Goal: Information Seeking & Learning: Compare options

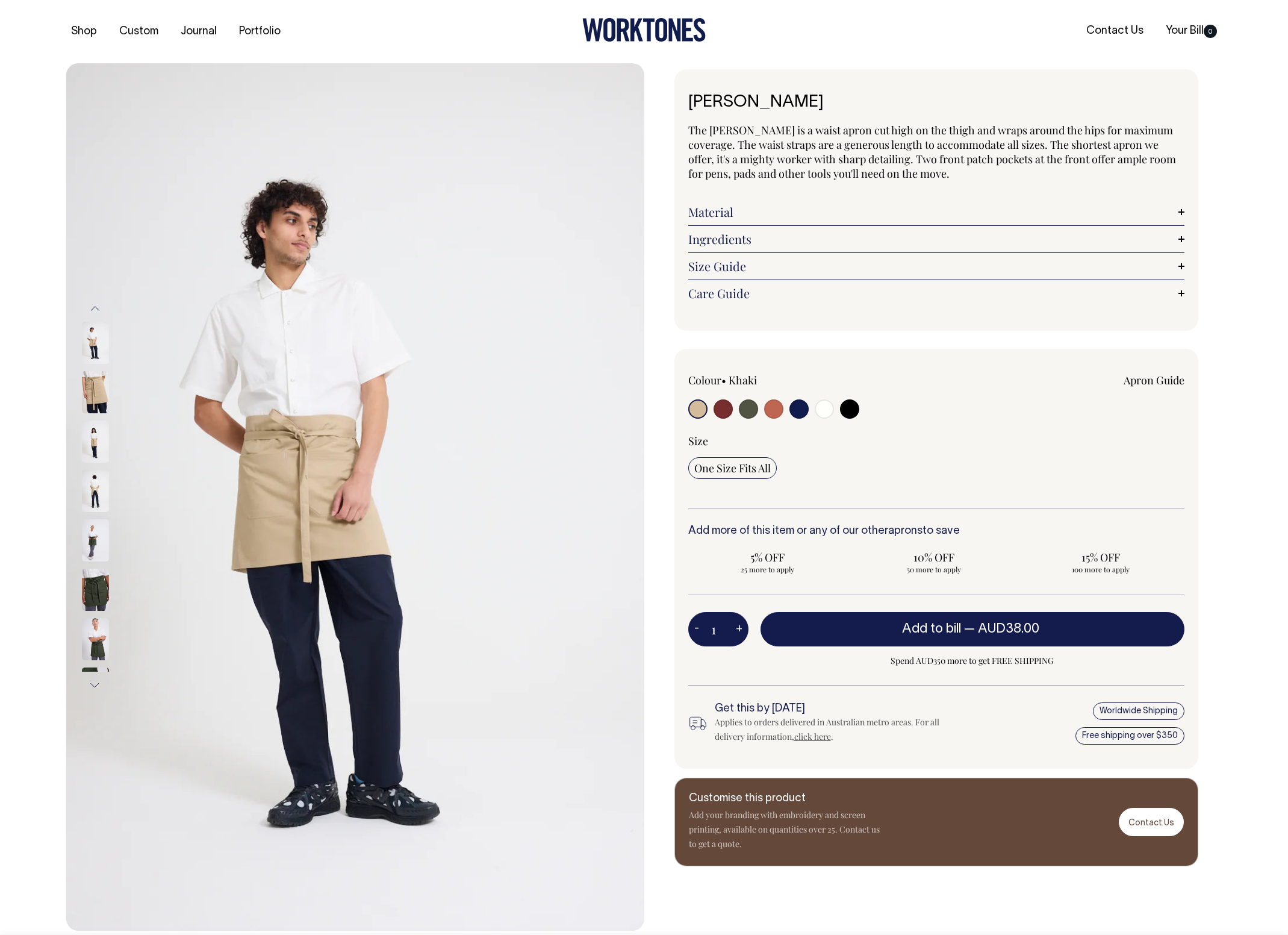
click at [722, 408] on input "radio" at bounding box center [723, 409] width 19 height 19
radio input "true"
select select "Burgundy"
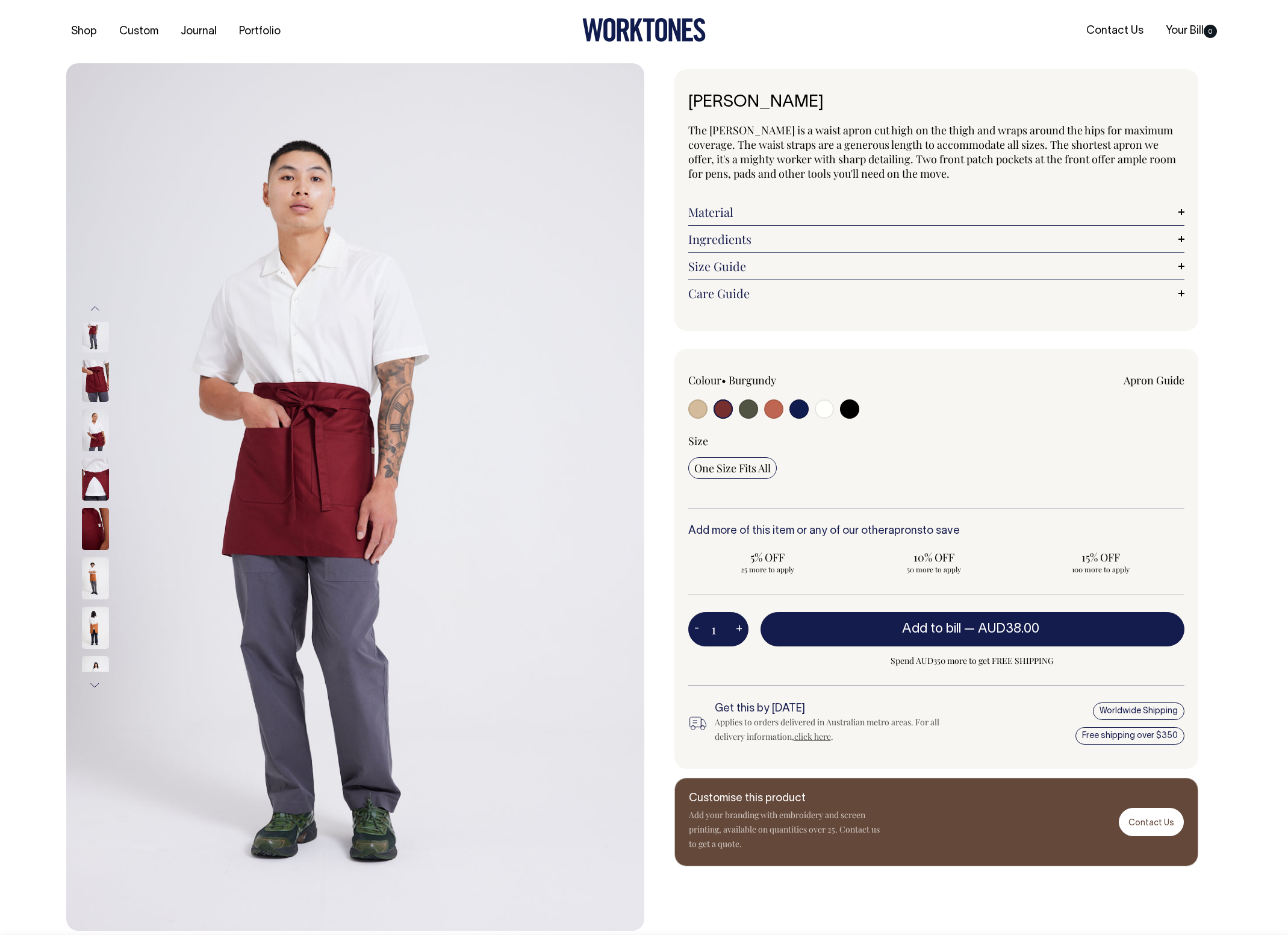
click at [741, 413] on input "radio" at bounding box center [749, 409] width 19 height 19
radio input "true"
radio input "false"
select select "Olive"
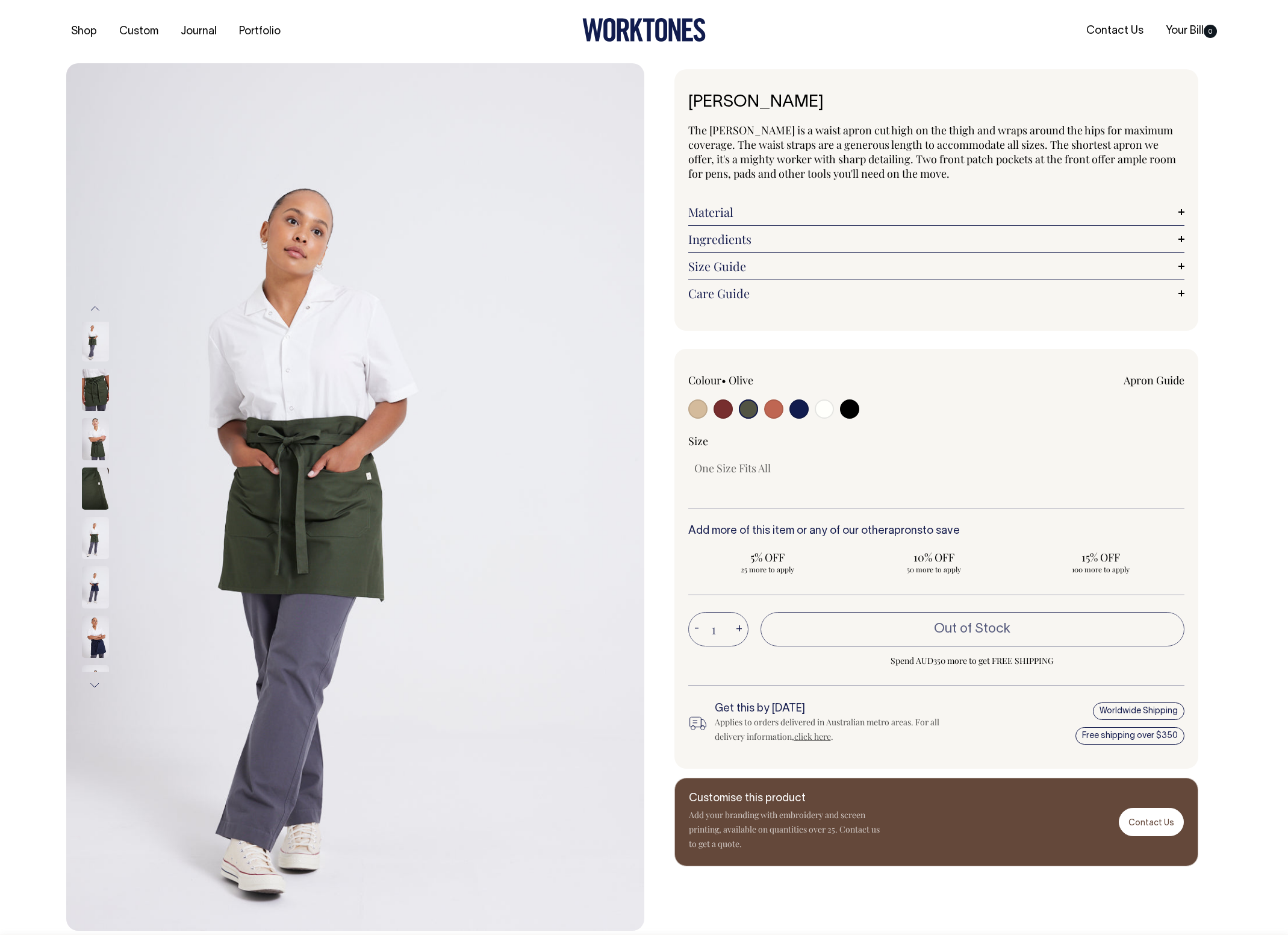
click at [769, 411] on input "radio" at bounding box center [774, 409] width 19 height 19
radio input "true"
select select "Rust"
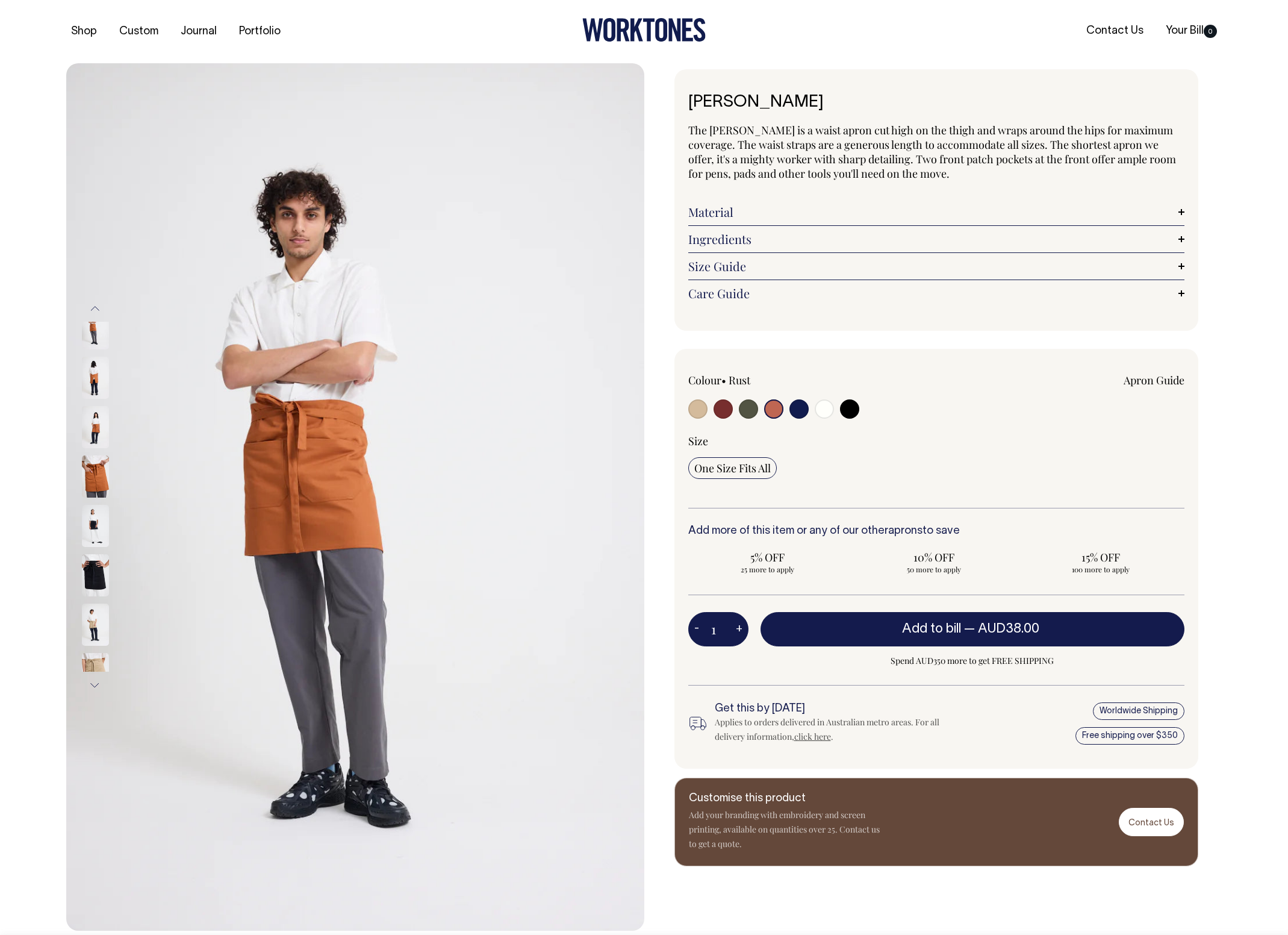
click at [698, 411] on input "radio" at bounding box center [698, 409] width 19 height 19
radio input "true"
select select "Khaki"
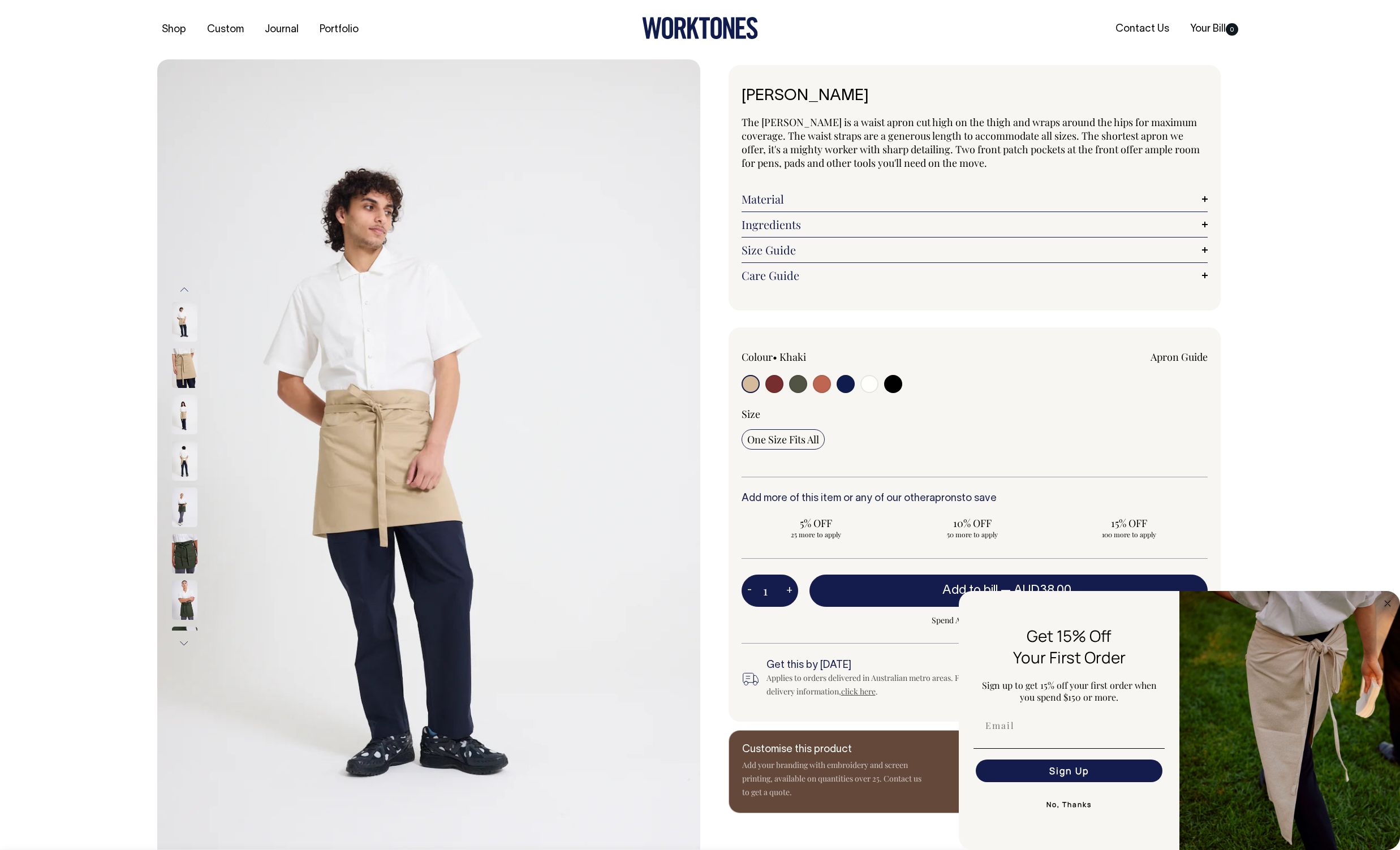
click at [774, 382] on input "radio" at bounding box center [774, 384] width 18 height 18
radio input "true"
select select "Burgundy"
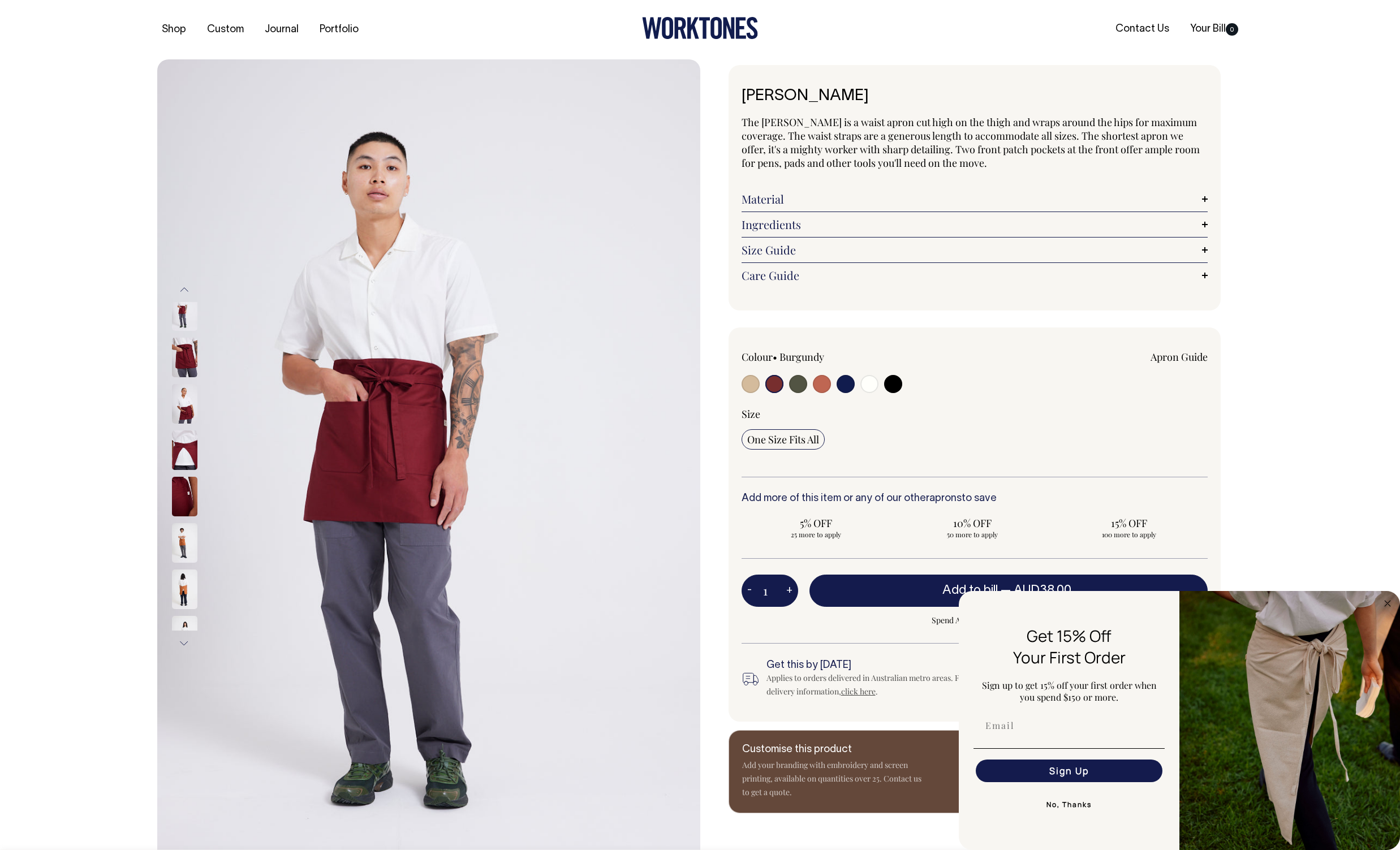
click at [754, 382] on input "radio" at bounding box center [750, 384] width 18 height 18
radio input "true"
select select "Khaki"
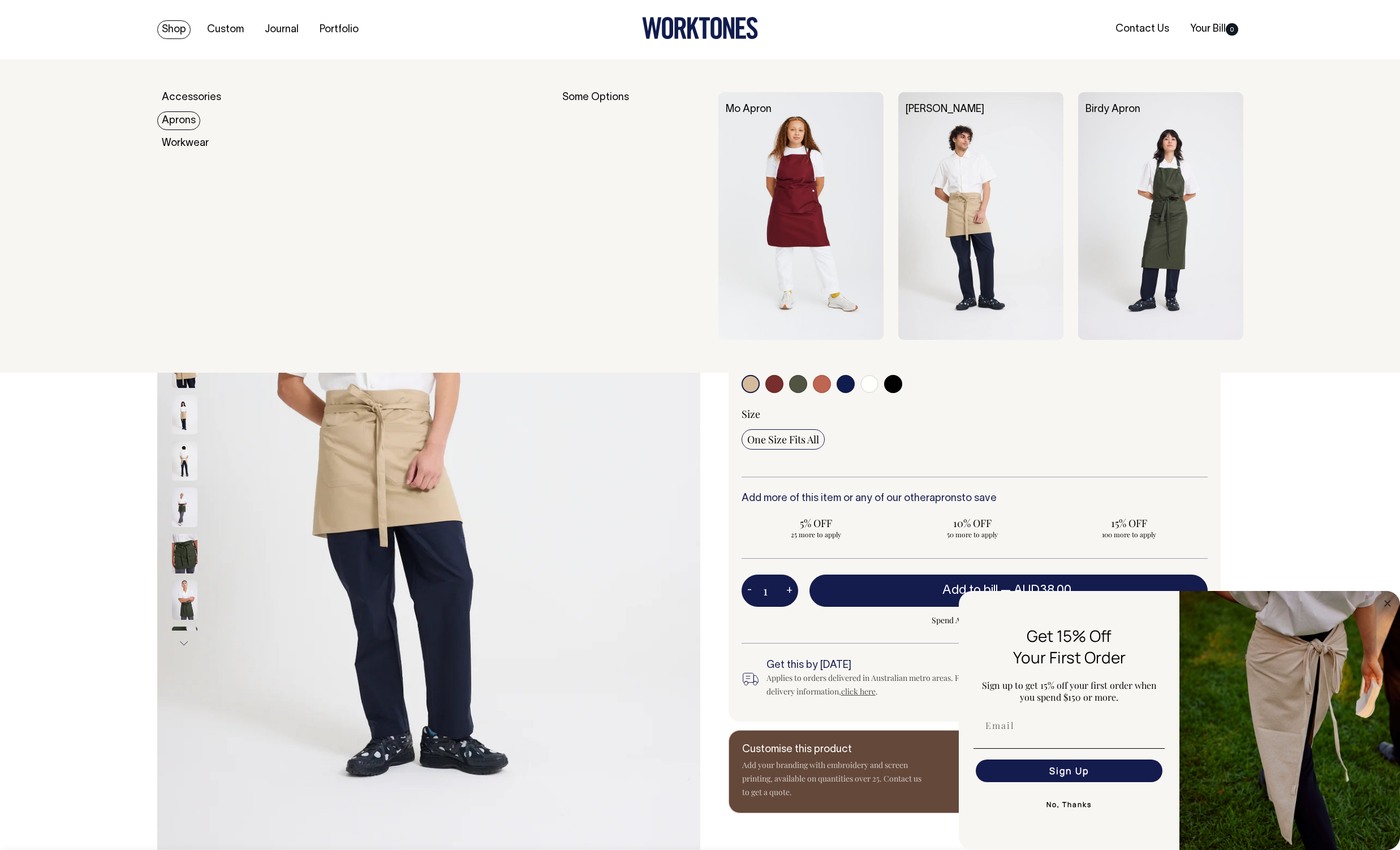
click at [184, 122] on link "Aprons" at bounding box center [178, 120] width 43 height 18
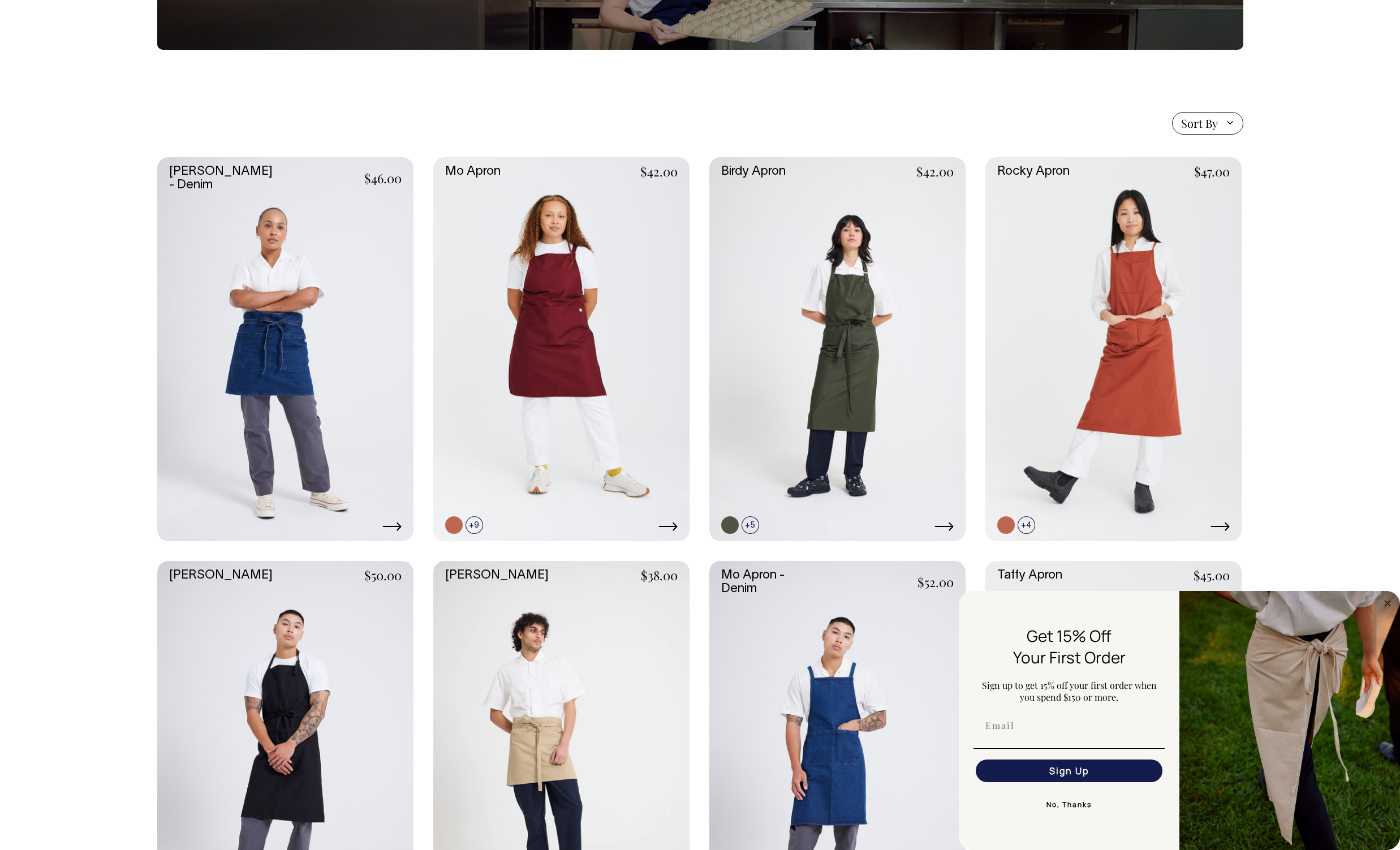
scroll to position [192, 0]
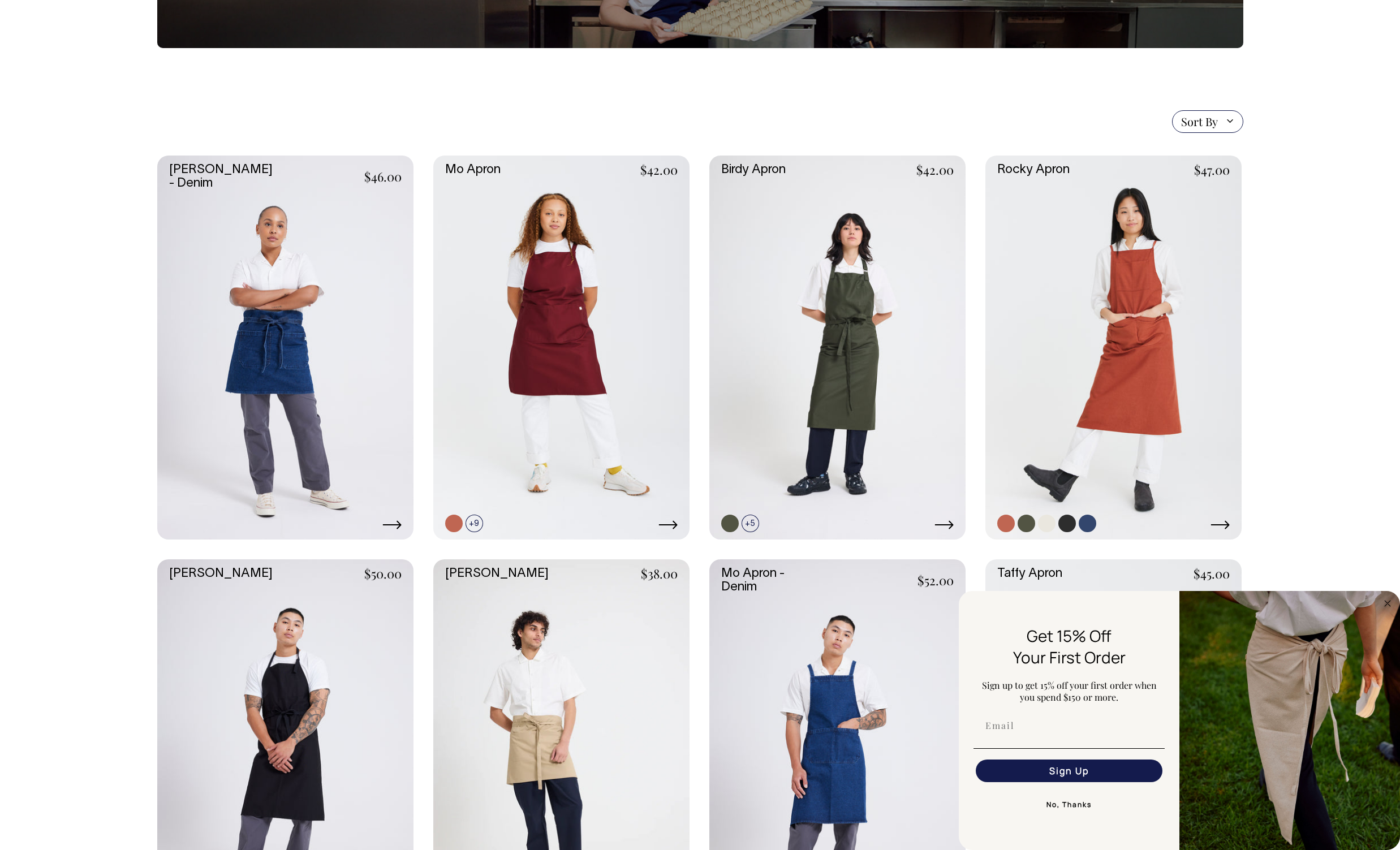
click at [1159, 289] on link at bounding box center [1113, 348] width 256 height 385
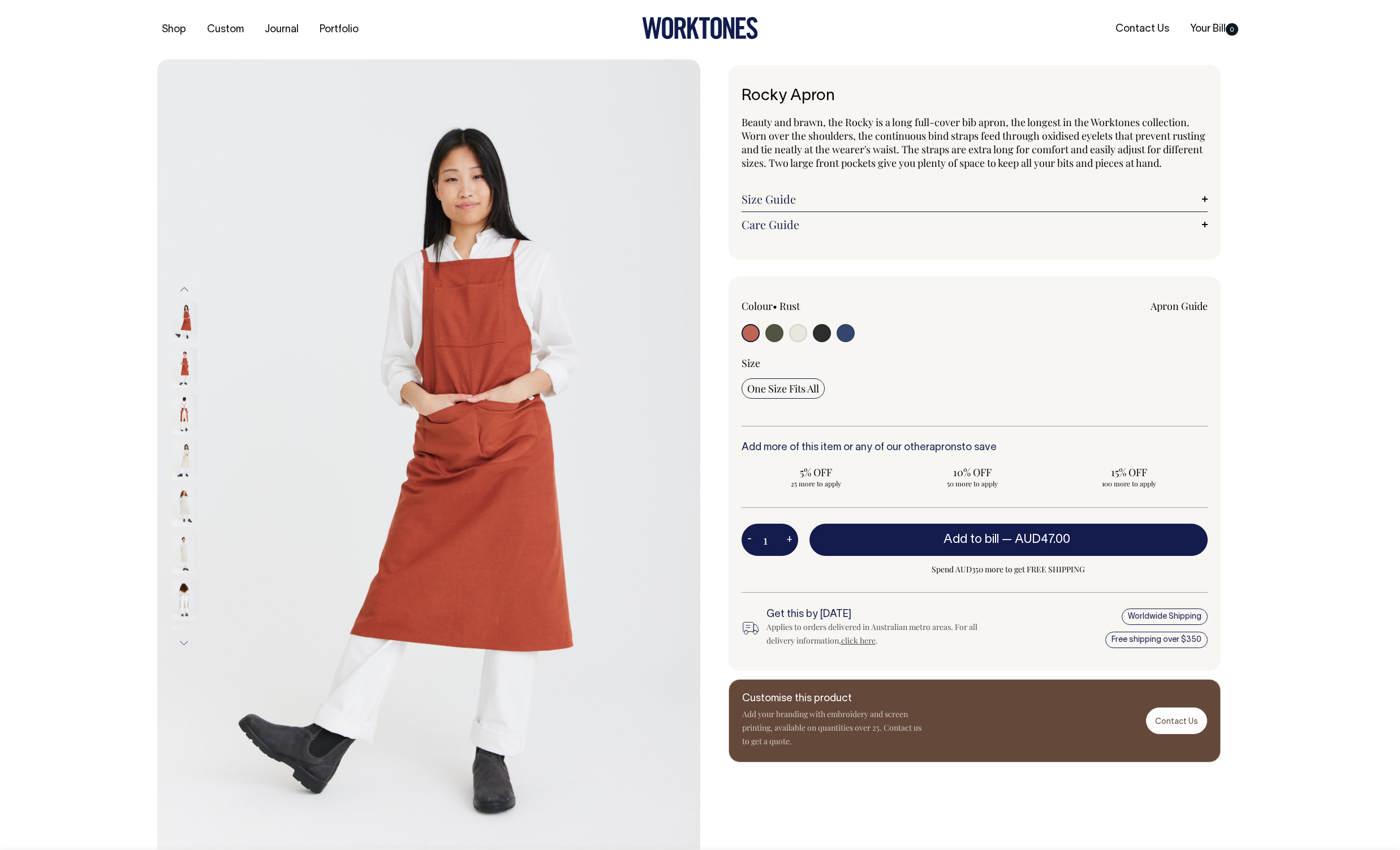
click at [797, 342] on input "radio" at bounding box center [798, 333] width 18 height 18
radio input "true"
select select "Natural"
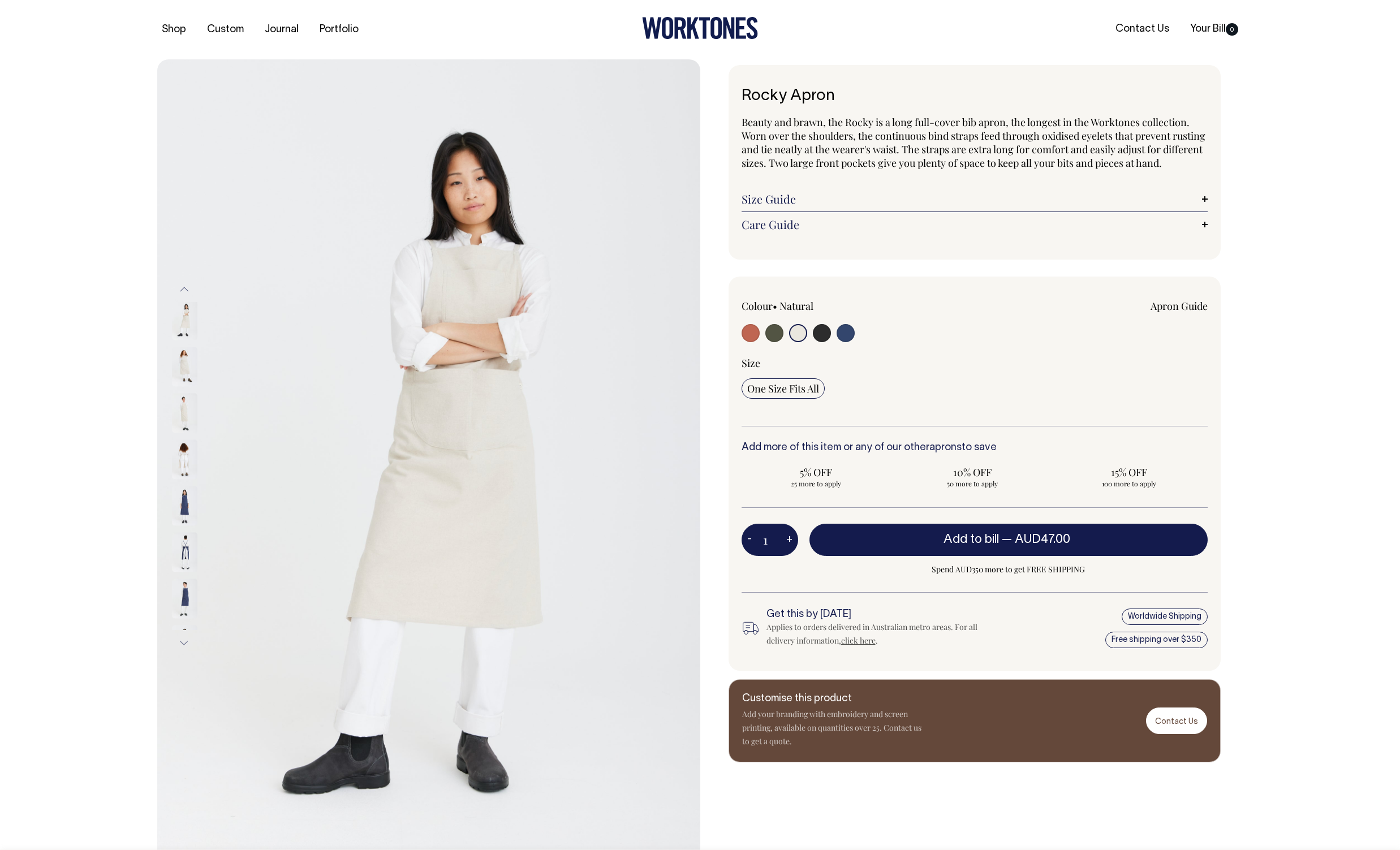
click at [775, 342] on input "radio" at bounding box center [774, 333] width 18 height 18
radio input "true"
select select "Olive"
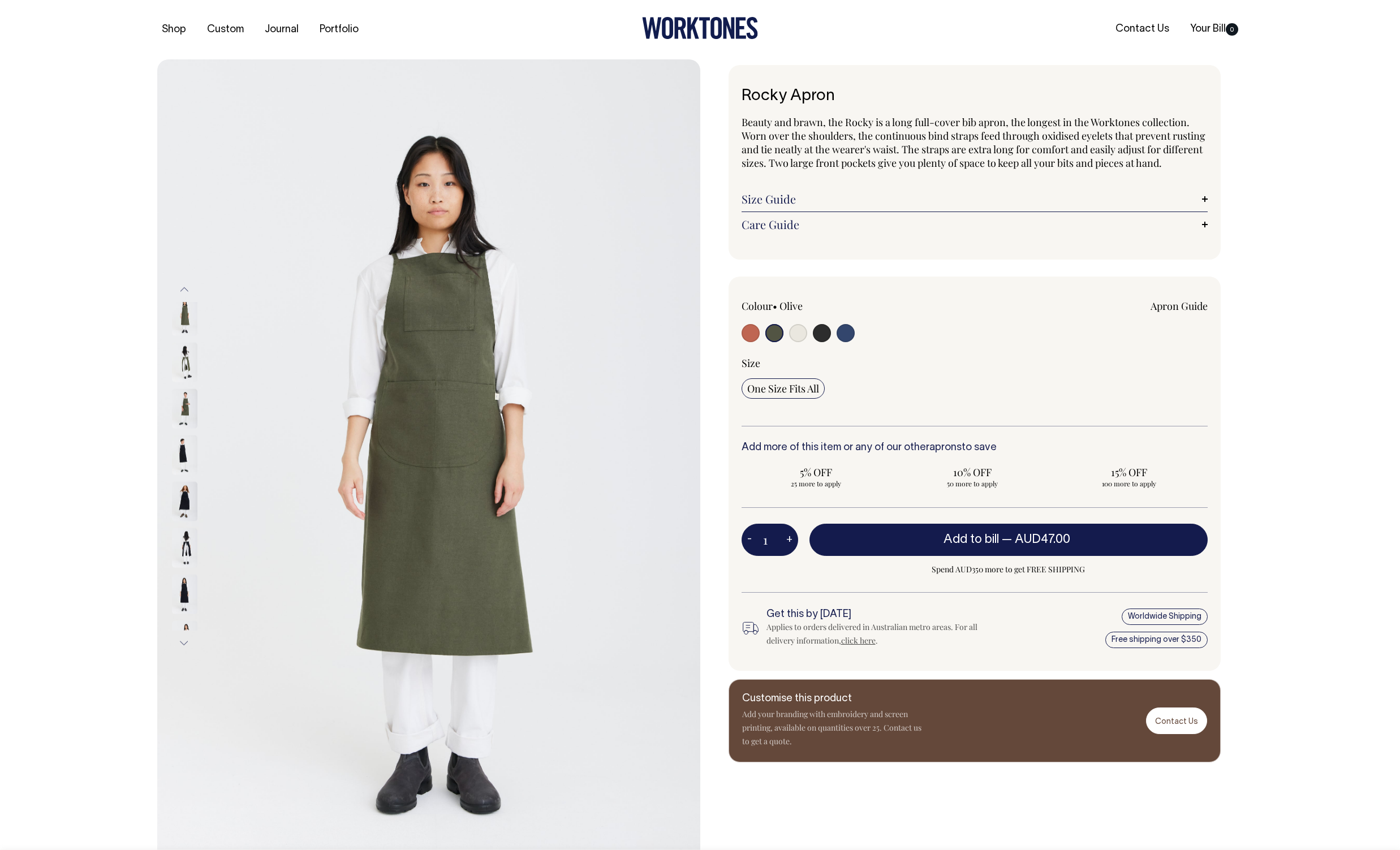
click at [755, 342] on input "radio" at bounding box center [750, 333] width 18 height 18
radio input "true"
select select "Rust"
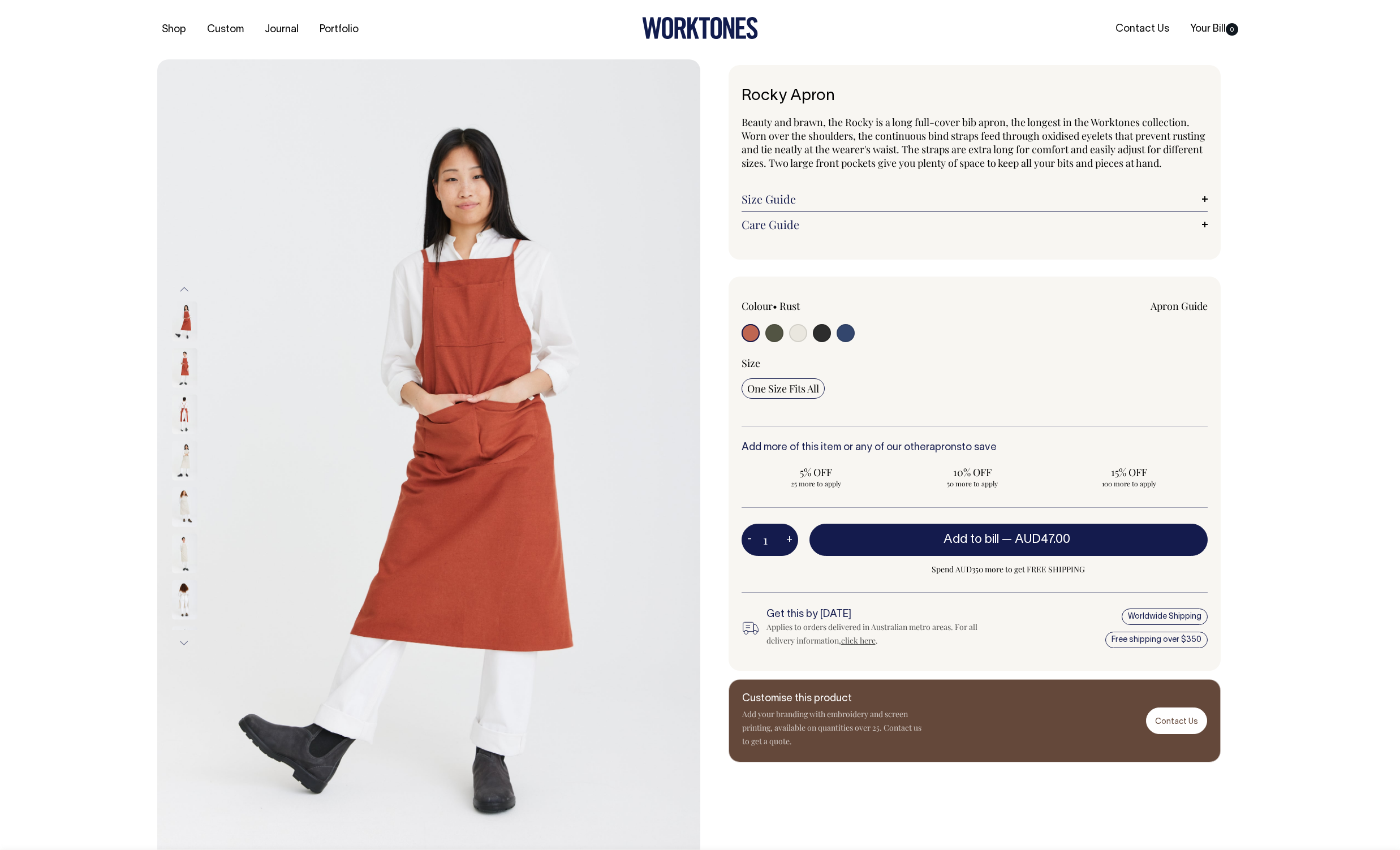
click at [822, 342] on input "radio" at bounding box center [822, 333] width 18 height 18
radio input "true"
select select "Charcoal"
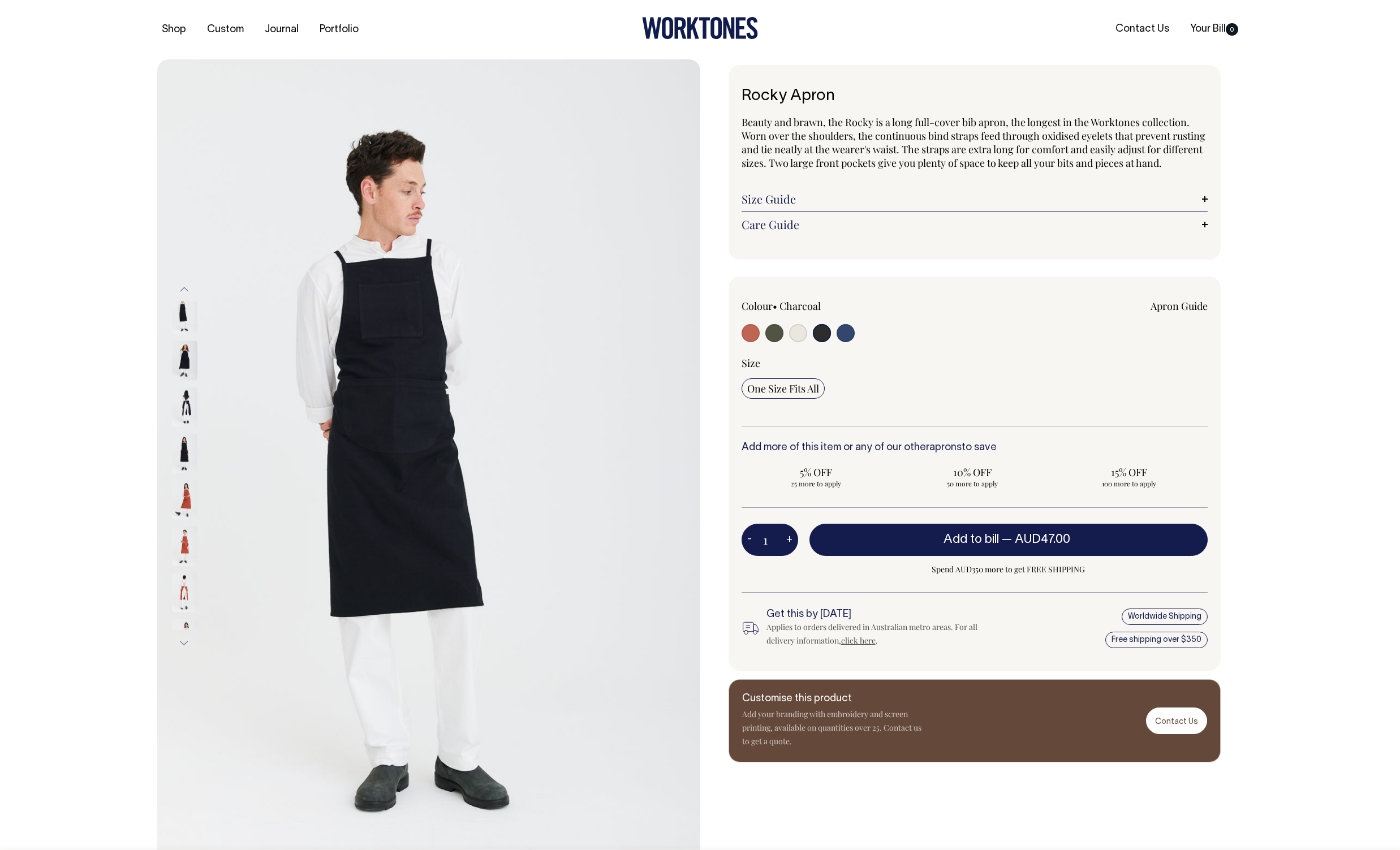
click at [845, 342] on input "radio" at bounding box center [845, 333] width 18 height 18
radio input "true"
select select "Indigo"
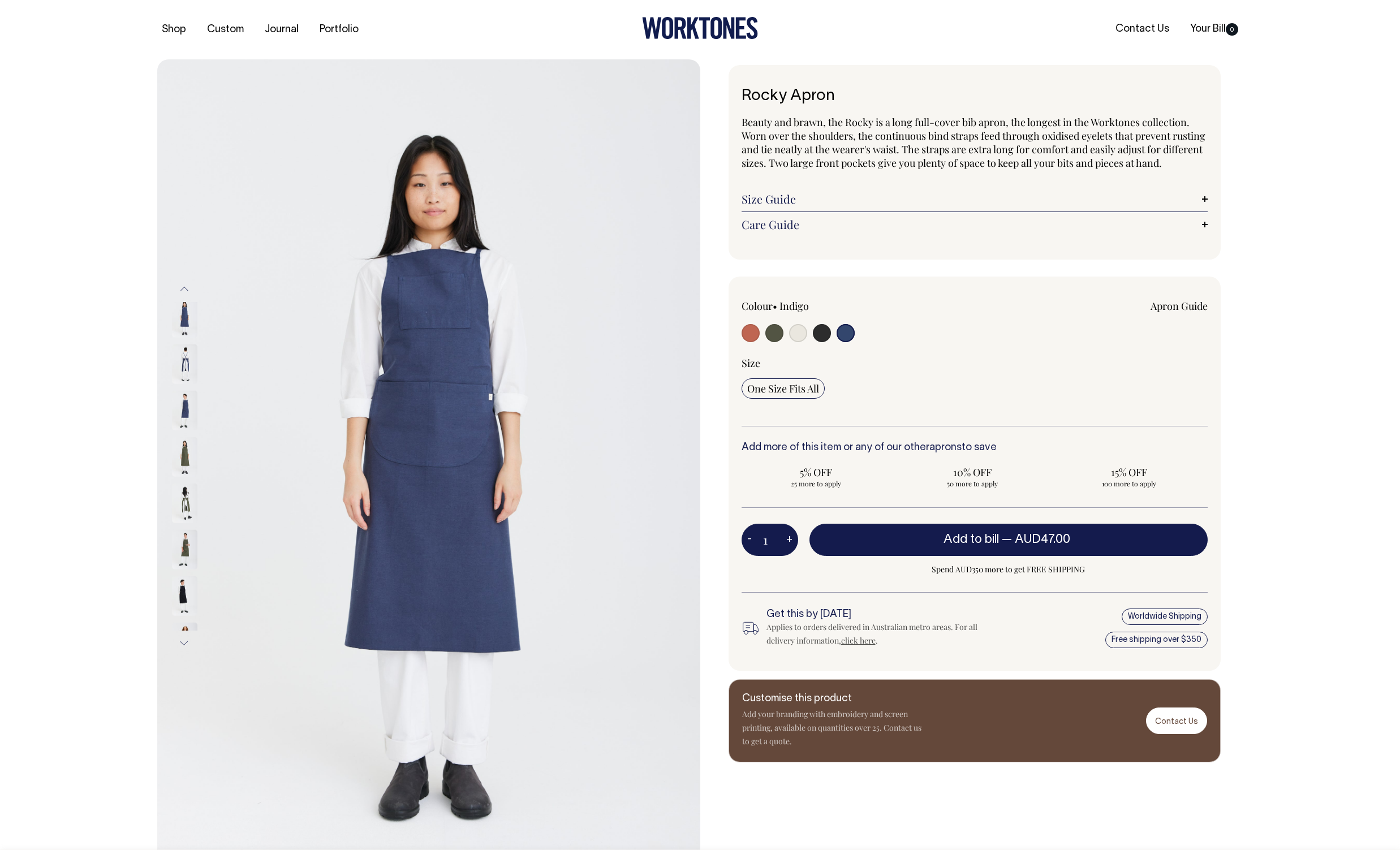
drag, startPoint x: 752, startPoint y: 346, endPoint x: 760, endPoint y: 351, distance: 9.4
click at [752, 342] on input "radio" at bounding box center [750, 333] width 18 height 18
radio input "true"
select select "Rust"
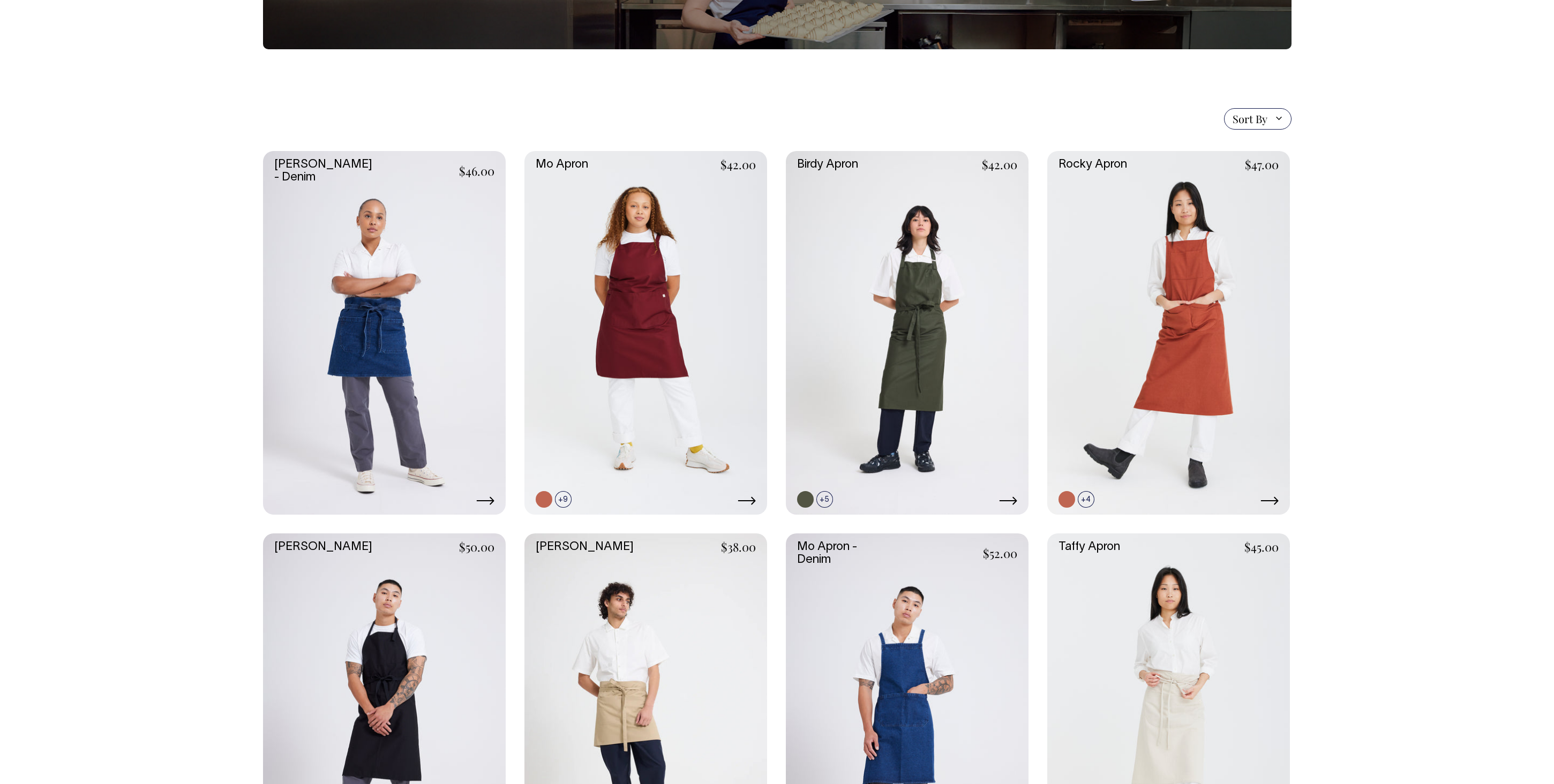
scroll to position [179, 0]
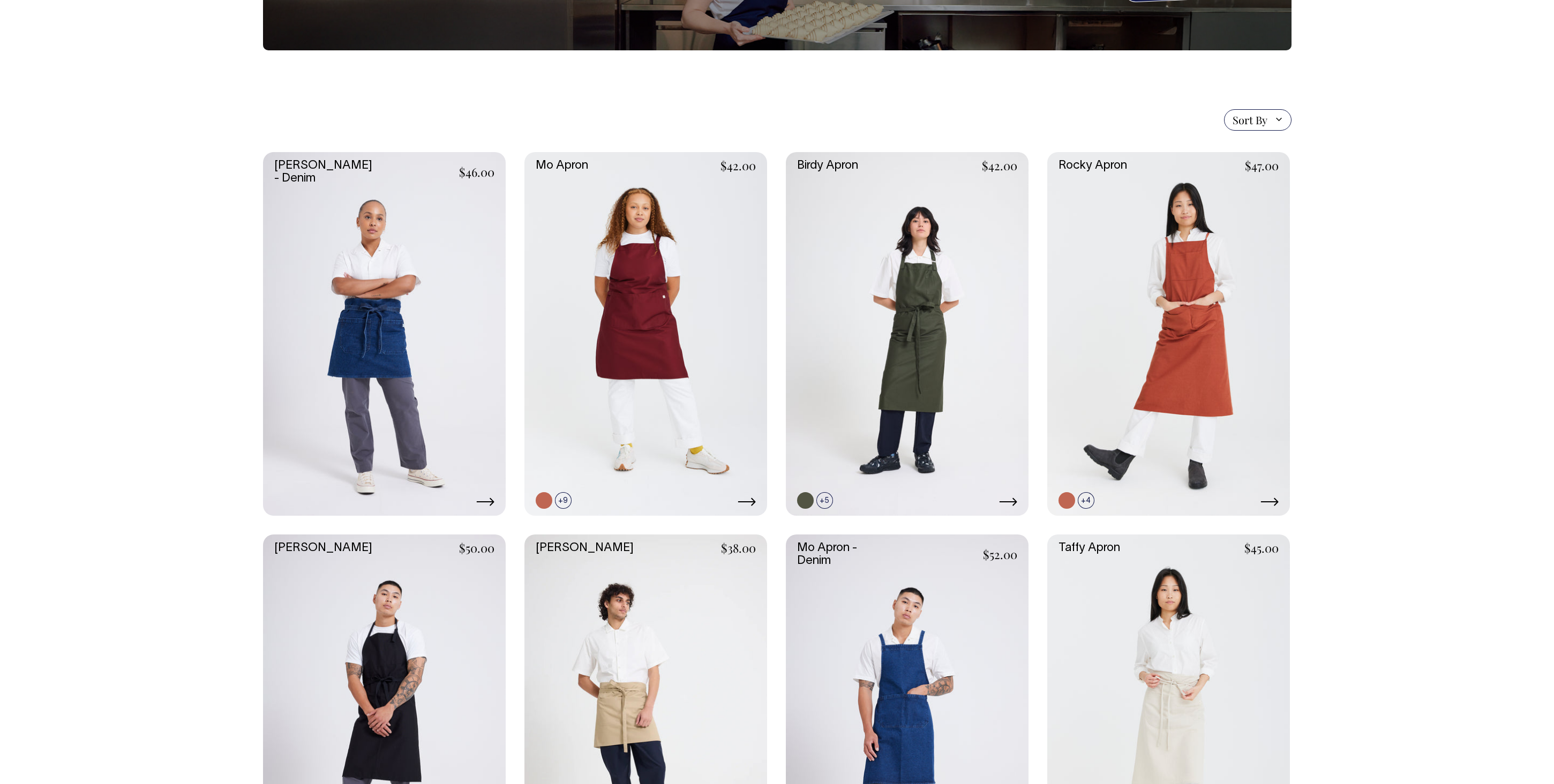
click at [1325, 633] on body "Shop Custom Journal Portfolio Contact Us Your Bill 0 Accessories Aprons Workwear" at bounding box center [777, 653] width 1554 height 1660
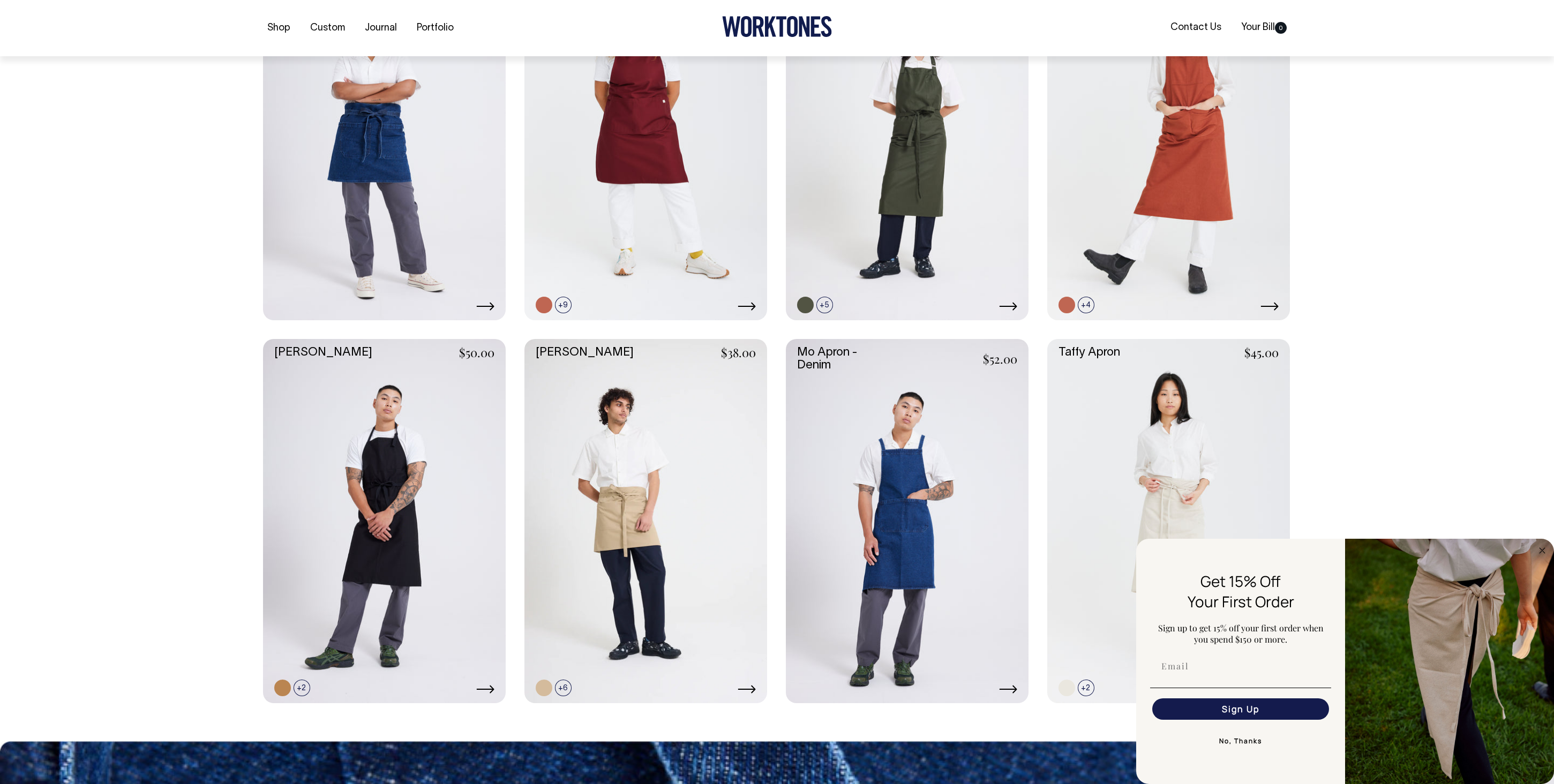
scroll to position [373, 0]
